Goal: Task Accomplishment & Management: Manage account settings

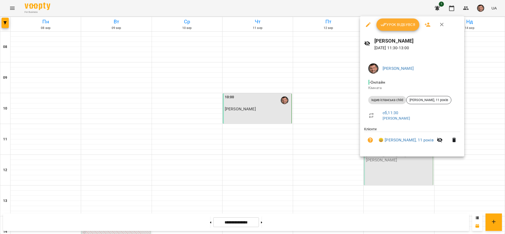
scroll to position [5, 0]
click at [399, 25] on span "Урок відбувся" at bounding box center [398, 25] width 35 height 6
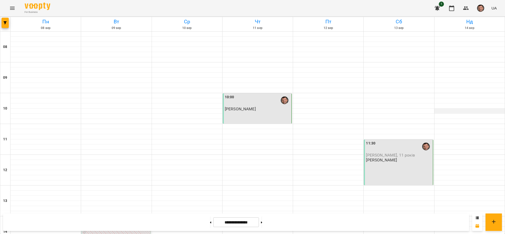
scroll to position [154, 0]
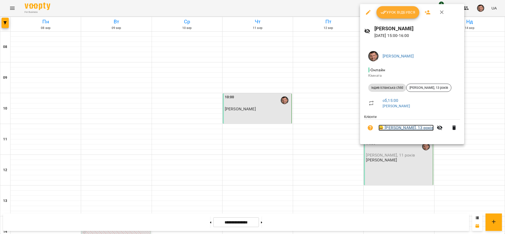
click at [404, 129] on link "😀 [PERSON_NAME], 13 років" at bounding box center [406, 128] width 55 height 6
click at [435, 174] on div at bounding box center [252, 117] width 505 height 234
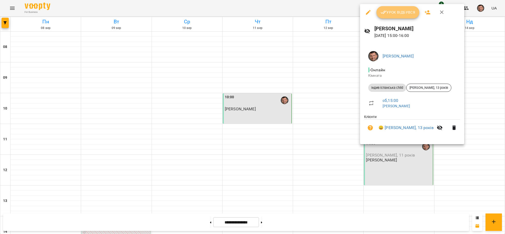
click at [394, 14] on span "Урок відбувся" at bounding box center [398, 12] width 35 height 6
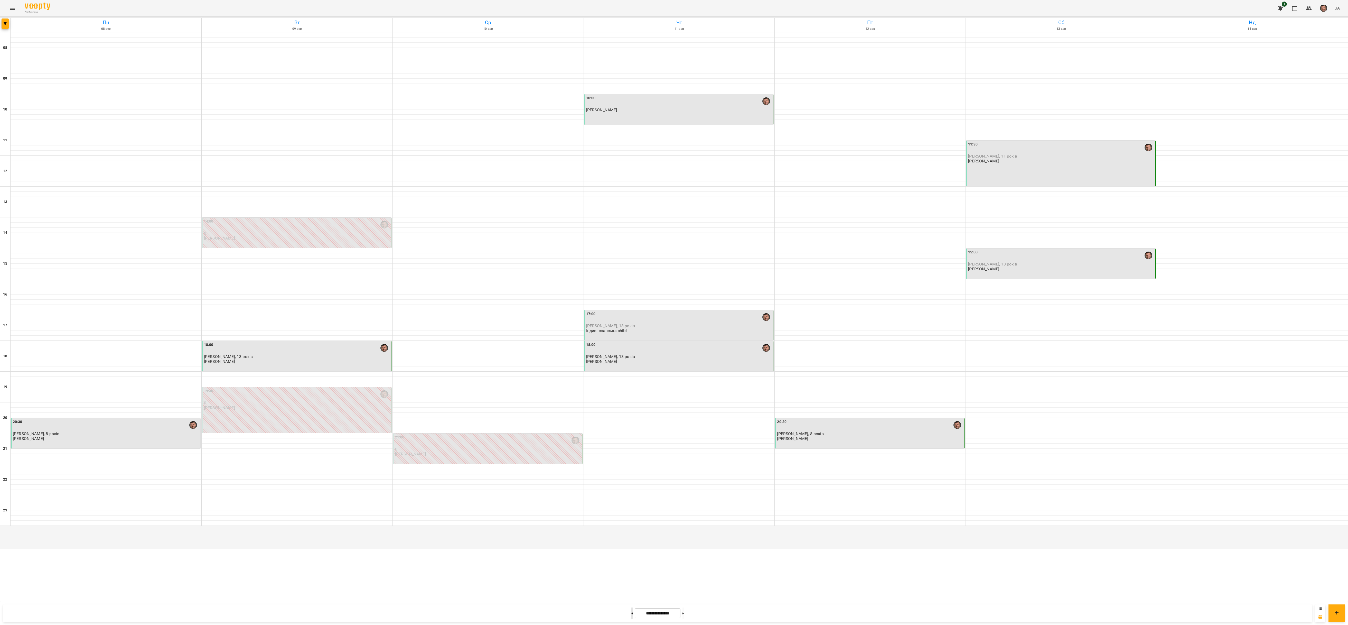
click at [505, 234] on button at bounding box center [631, 612] width 1 height 11
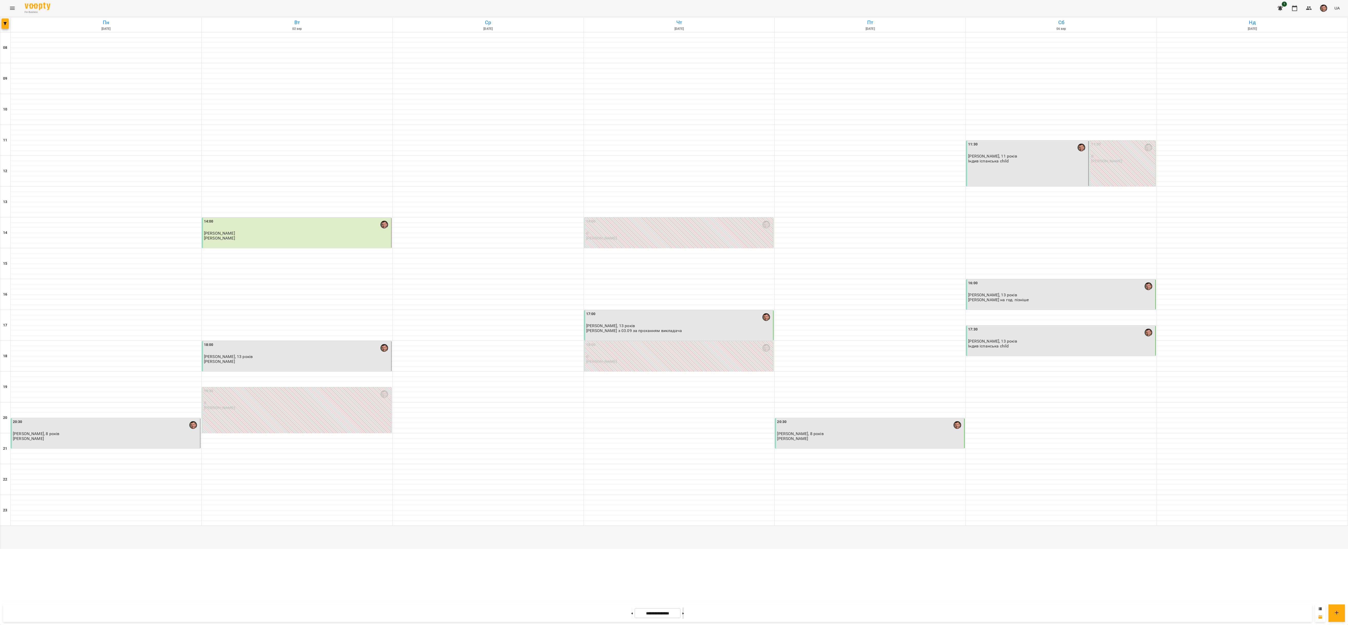
click at [505, 234] on icon at bounding box center [682, 613] width 1 height 2
type input "**********"
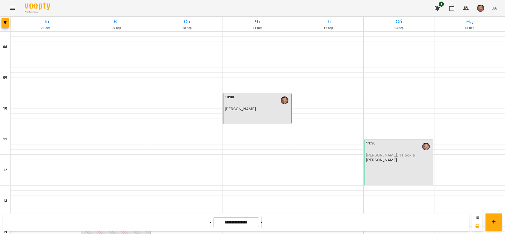
click at [262, 223] on button at bounding box center [261, 222] width 1 height 11
type input "**********"
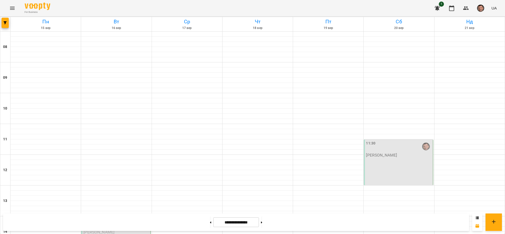
scroll to position [44, 0]
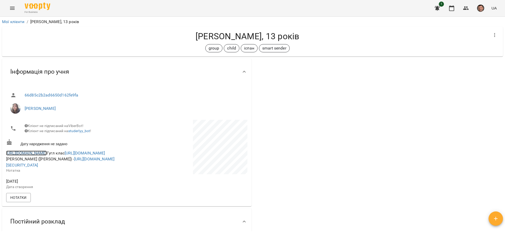
click at [47, 156] on link "[URL][DOMAIN_NAME]" at bounding box center [26, 153] width 41 height 5
